Goal: Information Seeking & Learning: Learn about a topic

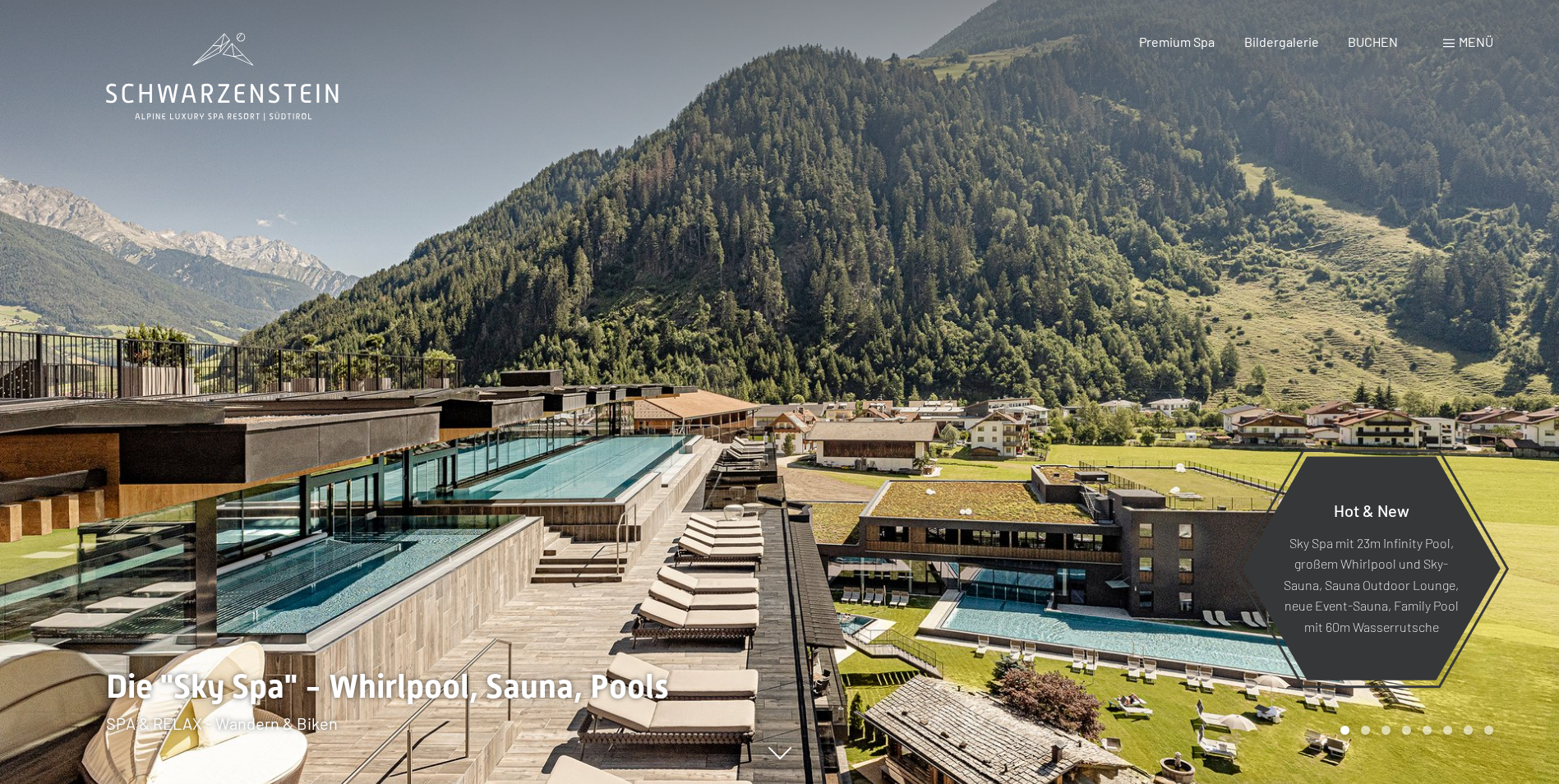
click at [1454, 42] on div "Menü" at bounding box center [1468, 42] width 50 height 18
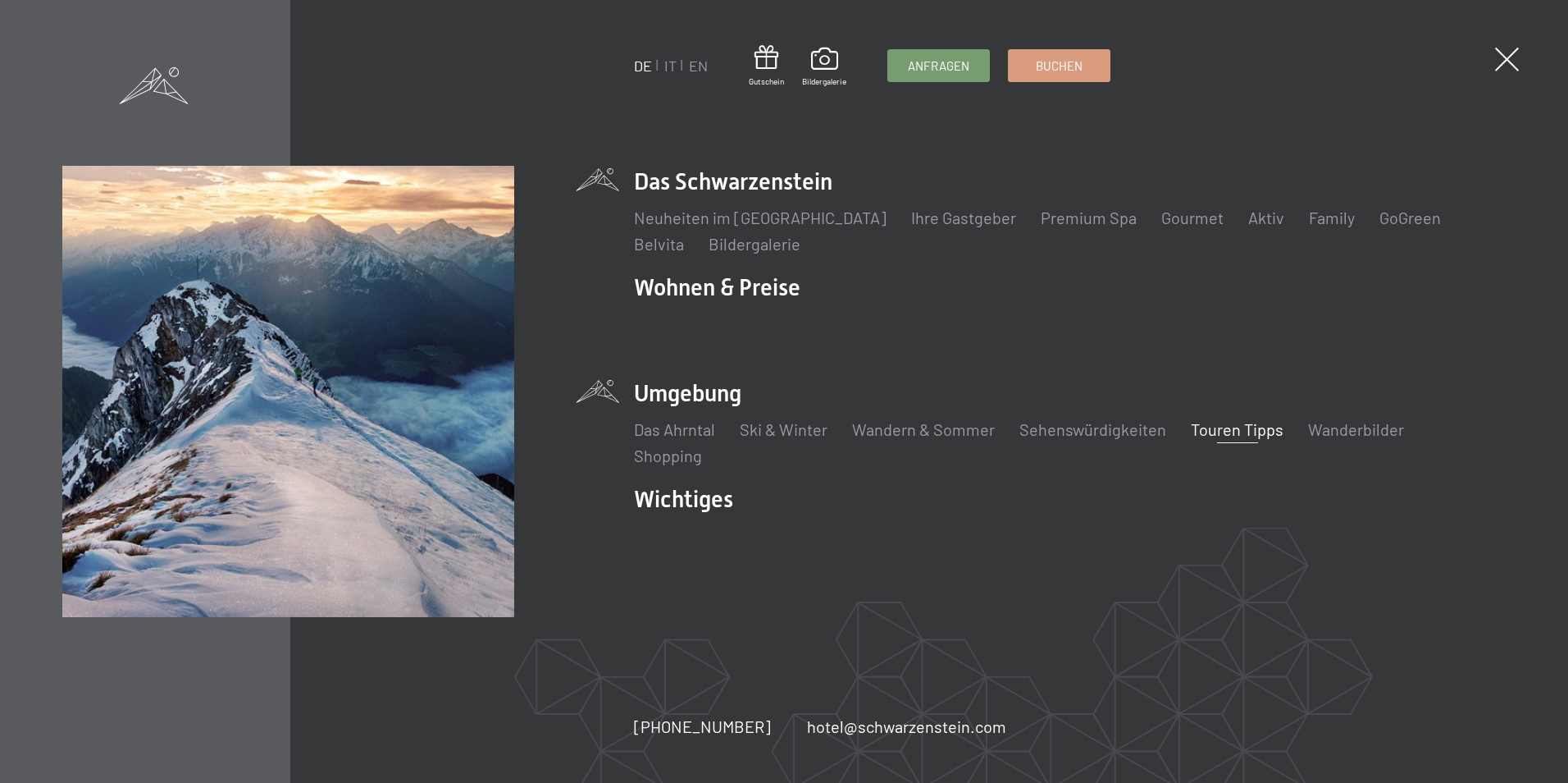
click at [1241, 433] on link "Touren Tipps" at bounding box center [1237, 429] width 93 height 20
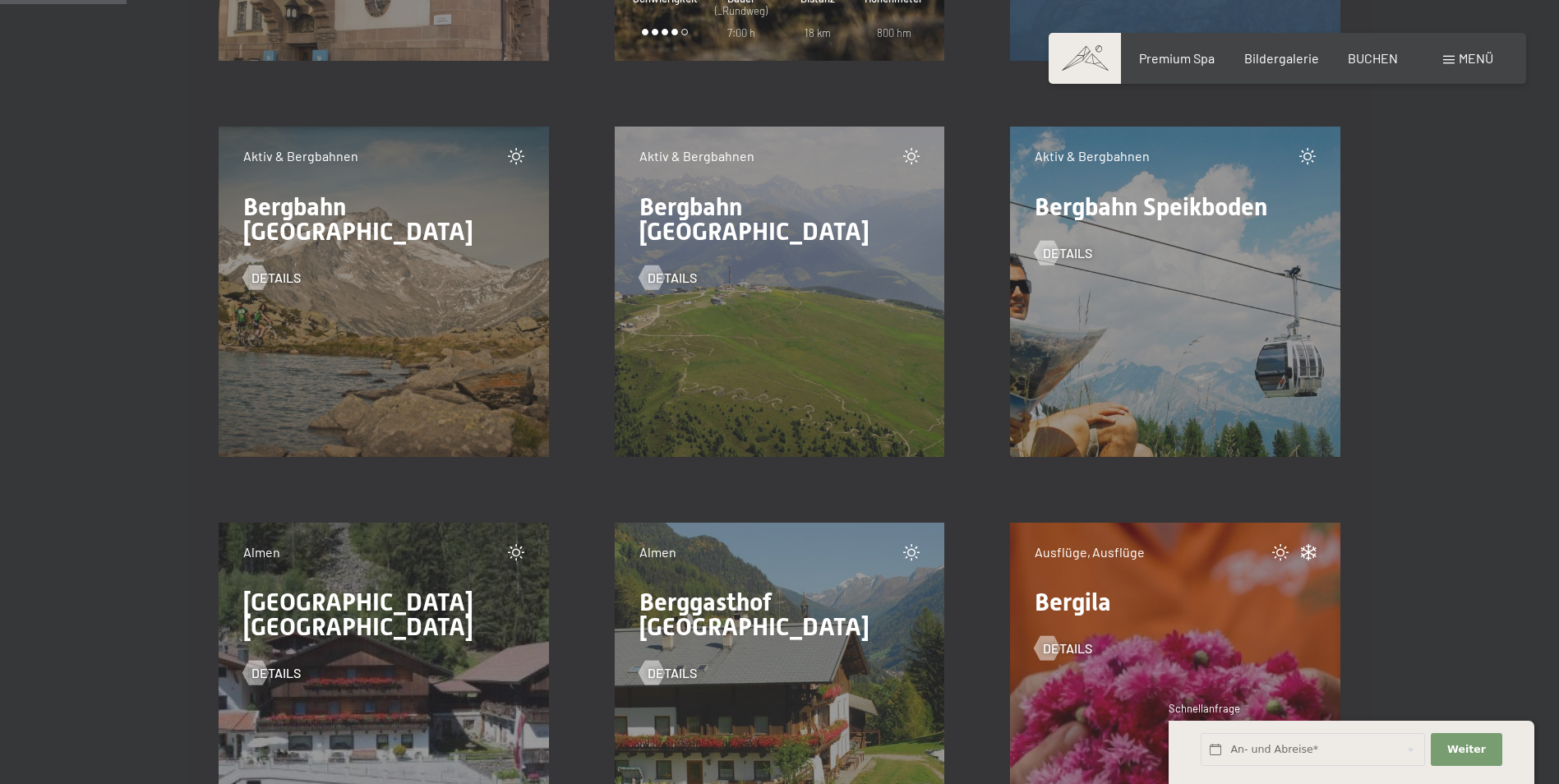
scroll to position [2300, 0]
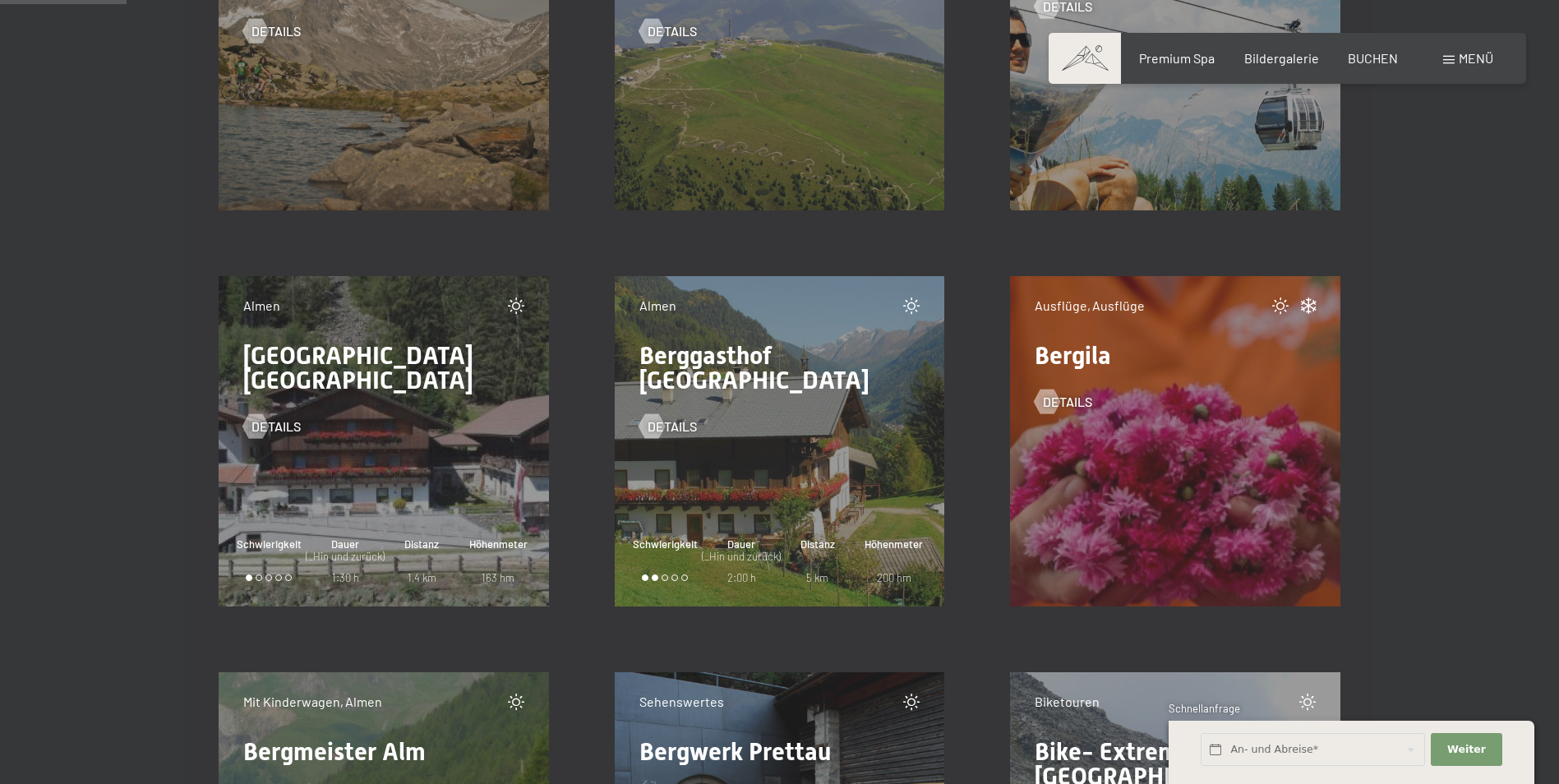
click at [1100, 363] on span "Bergila" at bounding box center [1073, 355] width 77 height 29
click at [1110, 404] on div "Details" at bounding box center [1175, 389] width 281 height 43
click at [1083, 396] on span "Details" at bounding box center [1084, 402] width 49 height 18
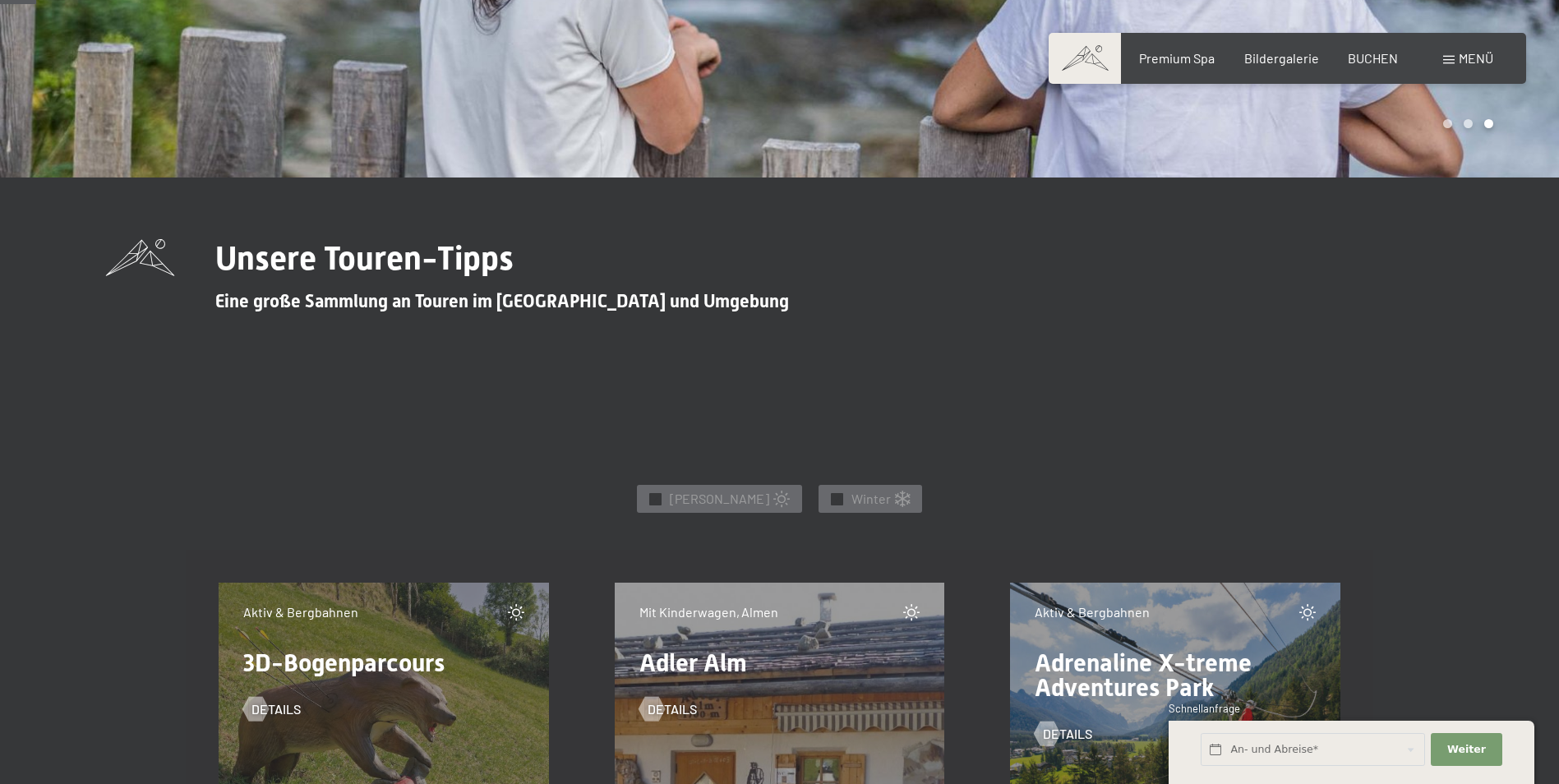
scroll to position [657, 0]
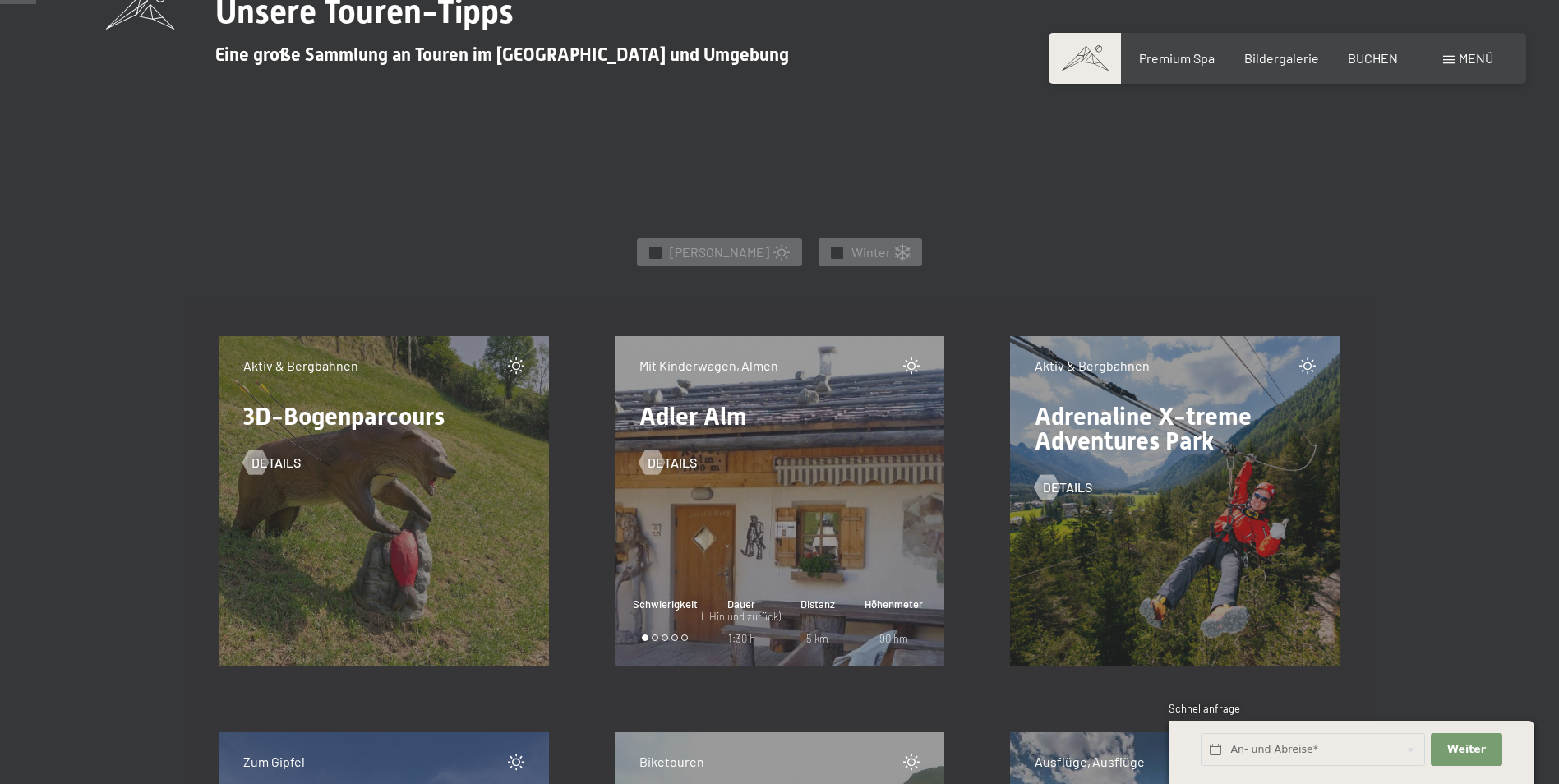
click at [394, 423] on span "3D-Bogenparcours" at bounding box center [343, 416] width 201 height 29
click at [353, 412] on span "3D-Bogenparcours" at bounding box center [343, 416] width 201 height 29
click at [285, 458] on span "Details" at bounding box center [292, 463] width 49 height 18
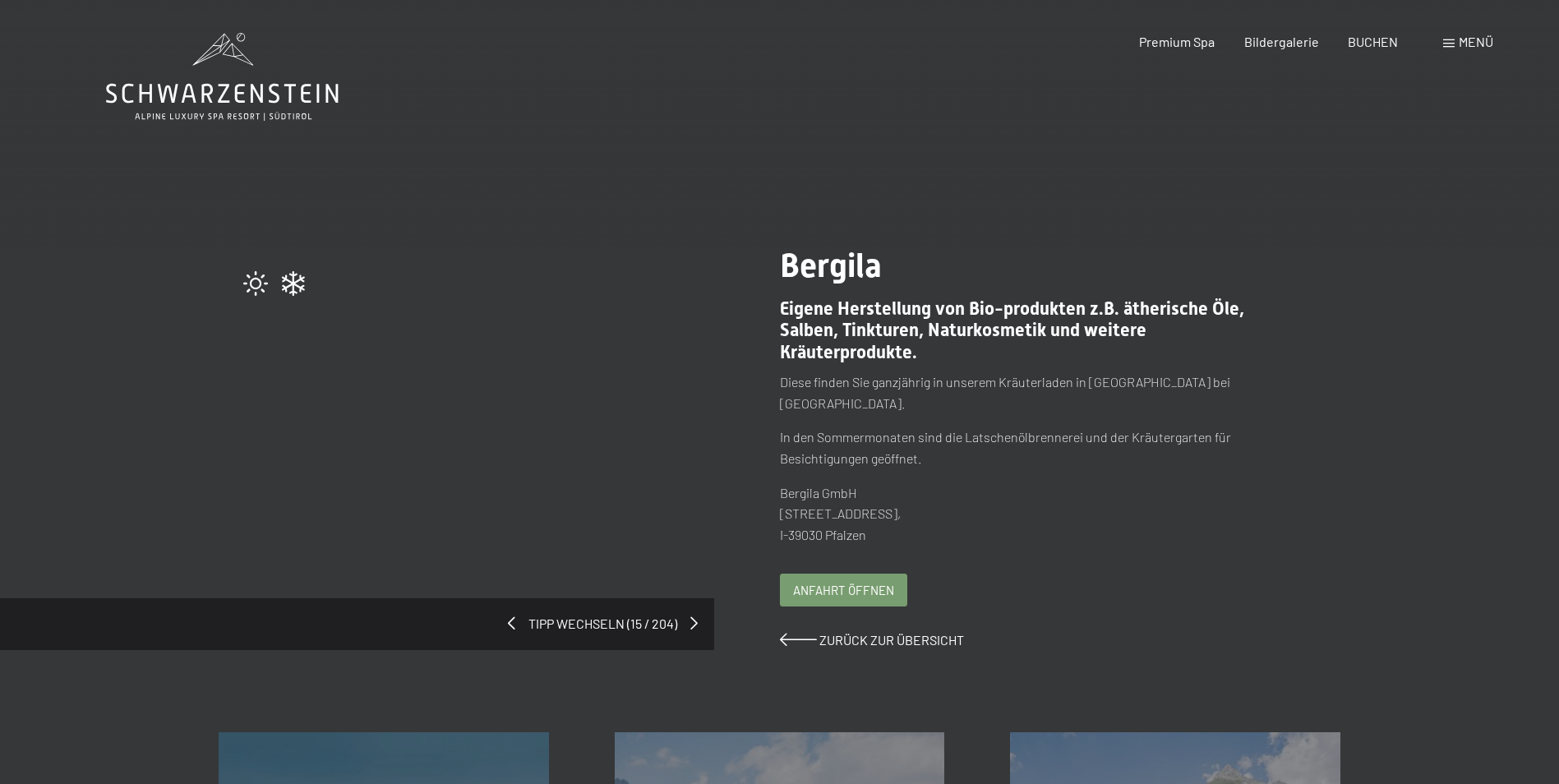
click at [281, 291] on div at bounding box center [465, 284] width 446 height 26
click at [846, 579] on span "Anfahrt öffnen" at bounding box center [843, 587] width 101 height 17
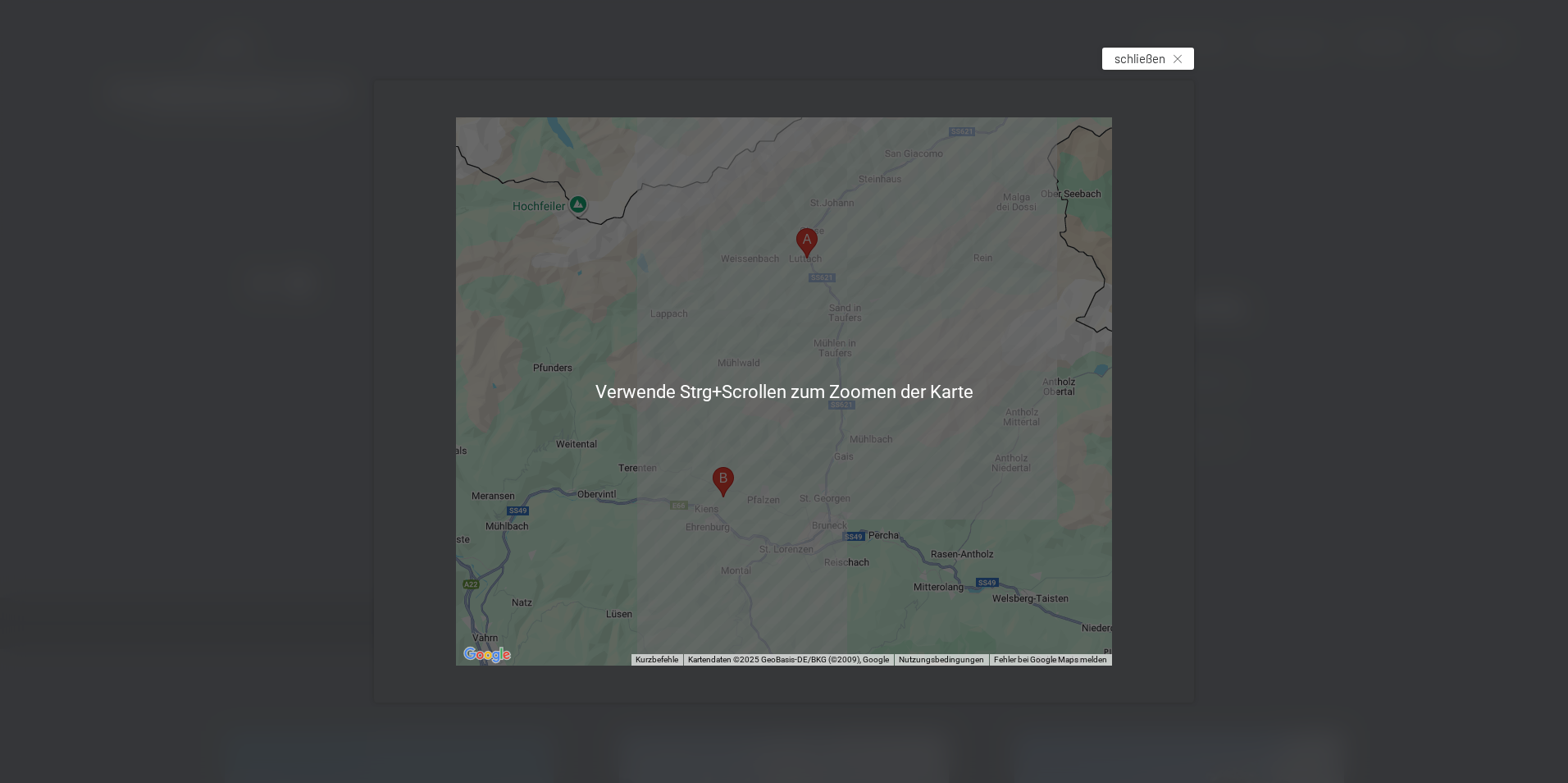
click at [1170, 61] on div "schließen" at bounding box center [1147, 58] width 92 height 22
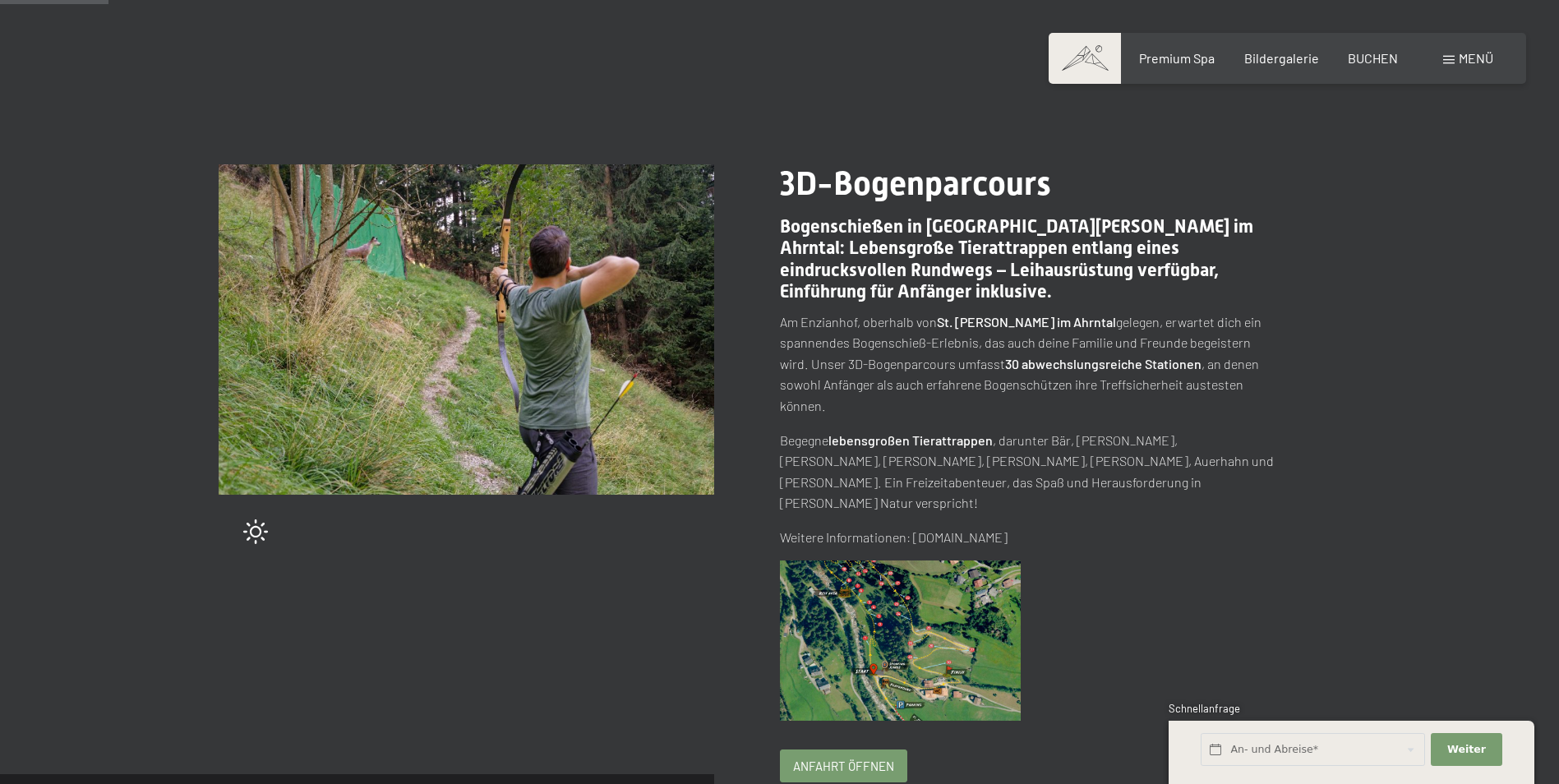
scroll to position [329, 0]
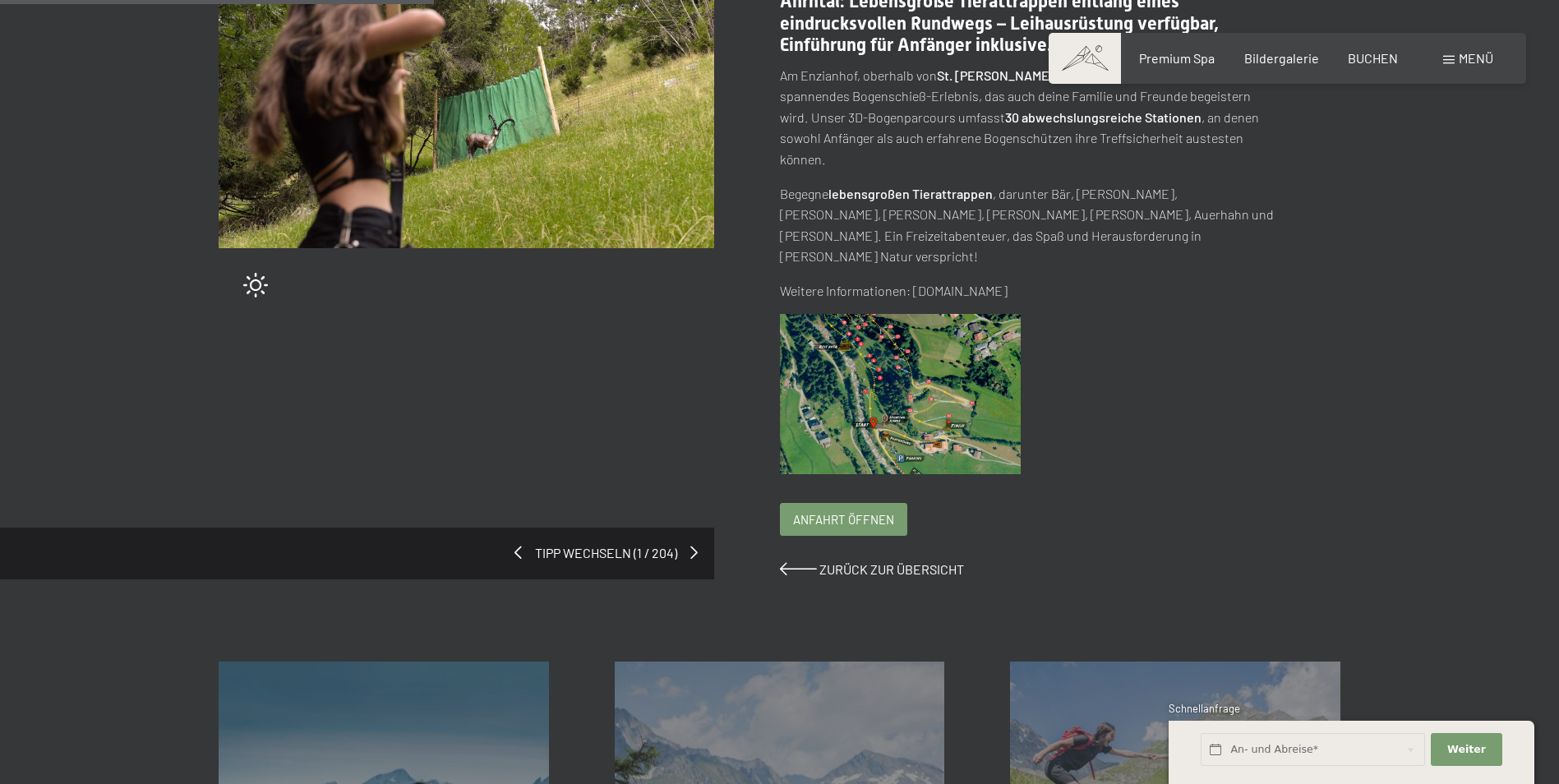
drag, startPoint x: 1053, startPoint y: 246, endPoint x: 912, endPoint y: 251, distance: 141.1
click at [912, 280] on p "Weitere Informationen: [DOMAIN_NAME]" at bounding box center [1027, 291] width 496 height 21
copy p "[DOMAIN_NAME]"
